Goal: Task Accomplishment & Management: Manage account settings

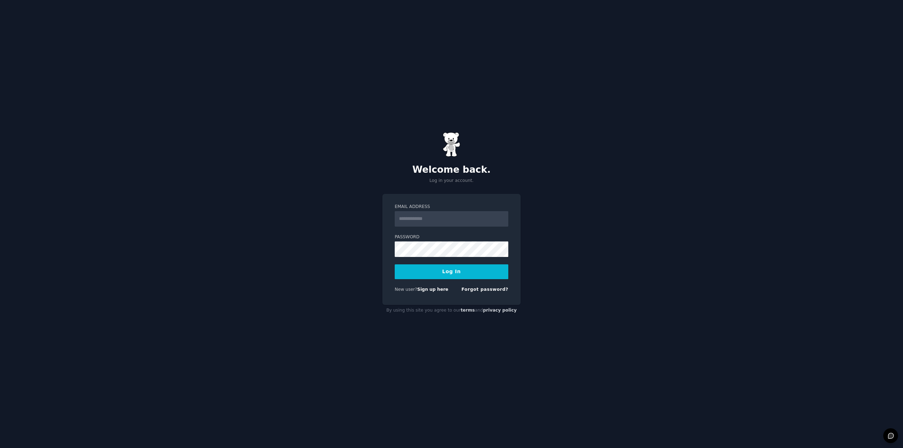
click at [439, 220] on input "Email Address" at bounding box center [452, 219] width 114 height 16
type input "**********"
click at [458, 273] on button "Log In" at bounding box center [452, 271] width 114 height 15
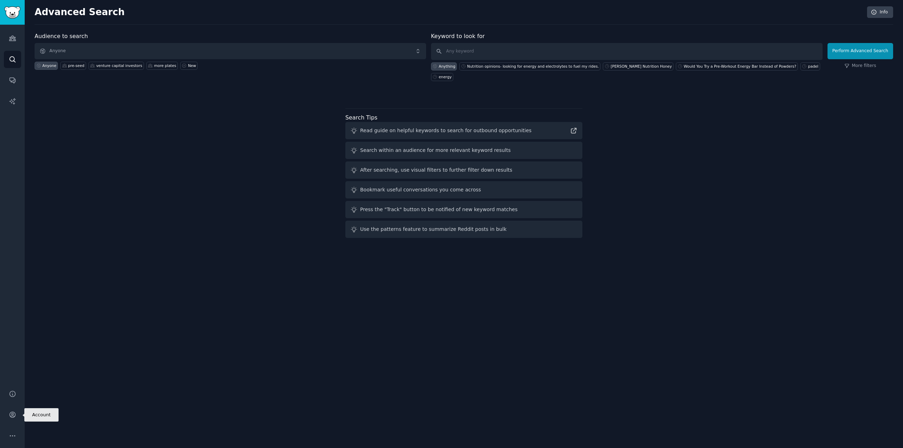
click at [13, 416] on icon "Sidebar" at bounding box center [13, 415] width 6 height 6
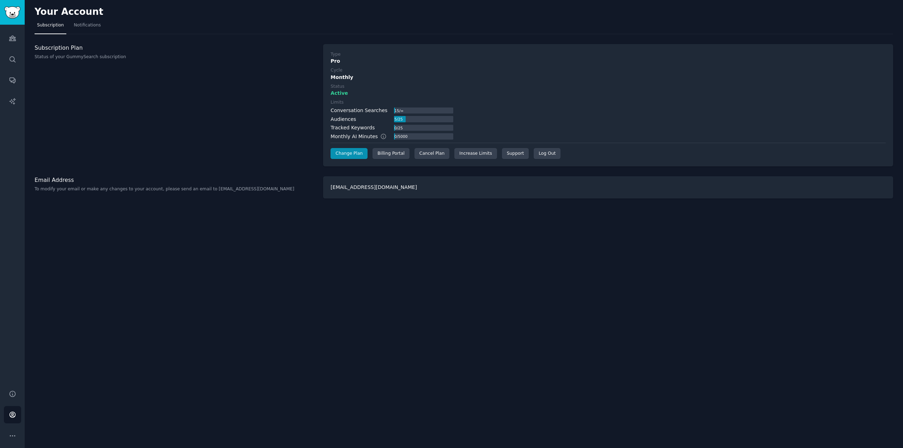
click at [434, 152] on div "Cancel Plan" at bounding box center [431, 153] width 35 height 11
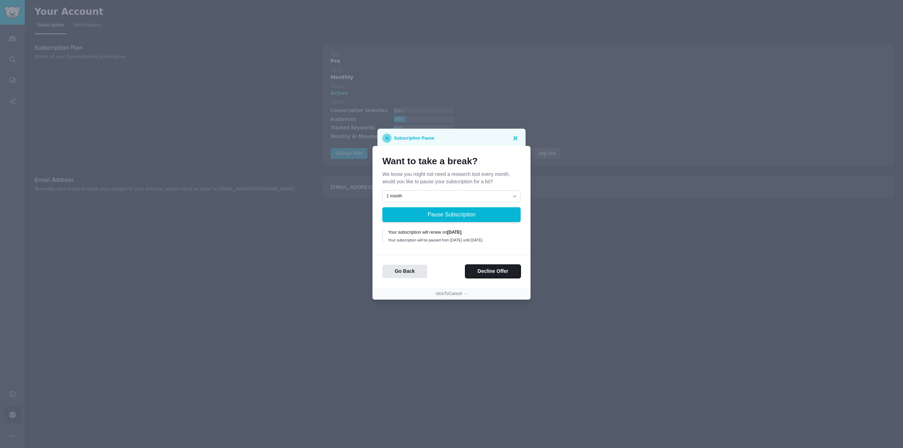
click at [481, 273] on button "Decline Offer" at bounding box center [492, 272] width 55 height 14
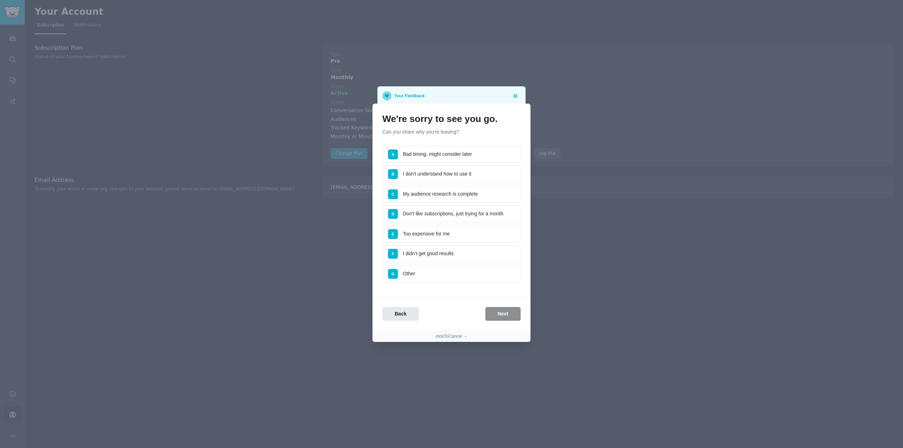
click at [453, 236] on li "E Too expensive for me" at bounding box center [451, 234] width 138 height 18
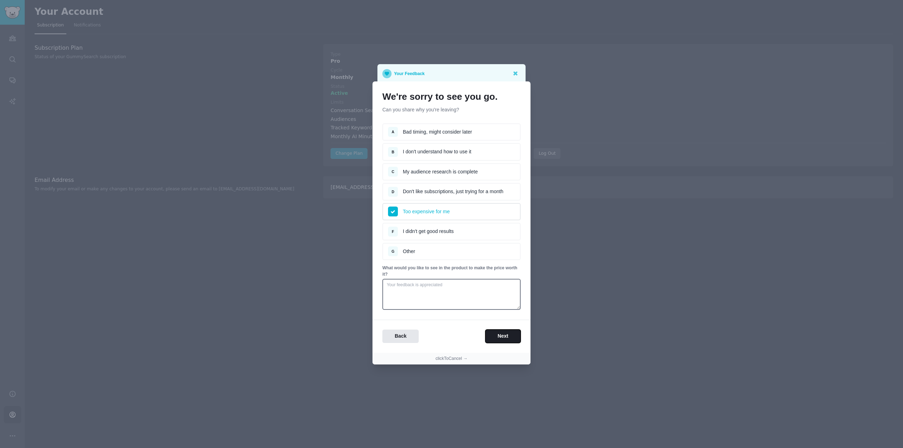
click at [510, 338] on button "Next" at bounding box center [502, 337] width 35 height 14
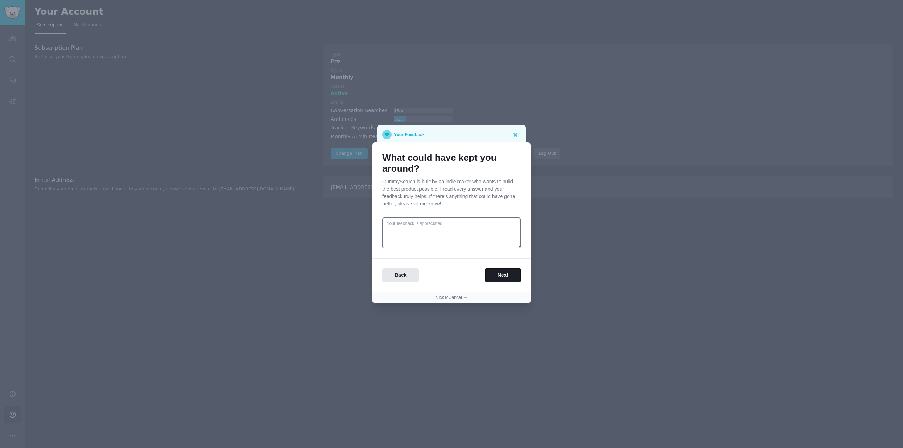
click at [502, 273] on button "Next" at bounding box center [502, 275] width 35 height 14
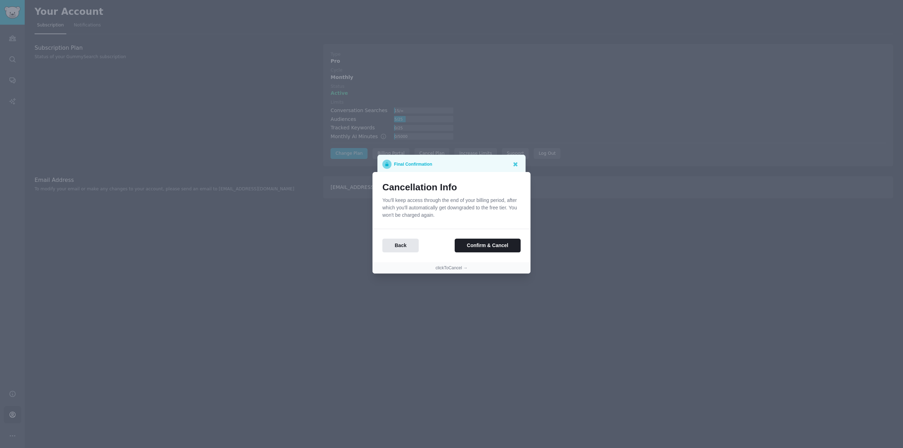
click at [459, 270] on button "clickToCancel →" at bounding box center [451, 268] width 32 height 6
